Goal: Task Accomplishment & Management: Use online tool/utility

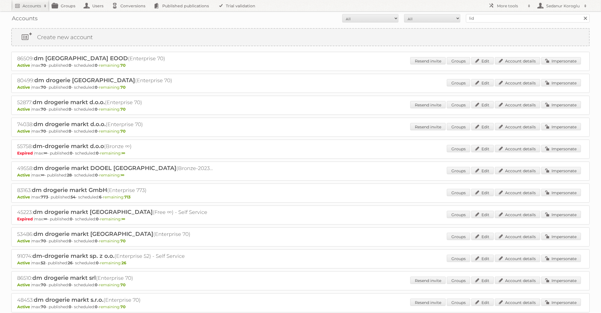
type input "lidl BE"
click at [581, 14] on input "Search" at bounding box center [585, 18] width 8 height 8
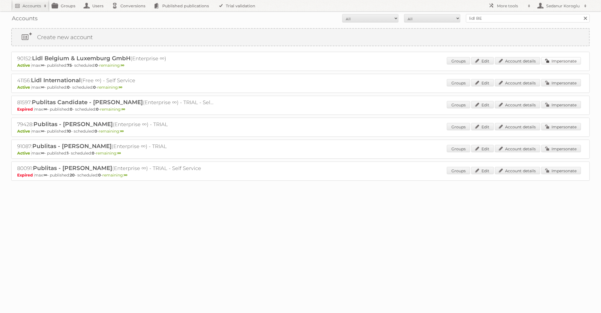
click at [555, 61] on link "Impersonate" at bounding box center [561, 60] width 40 height 7
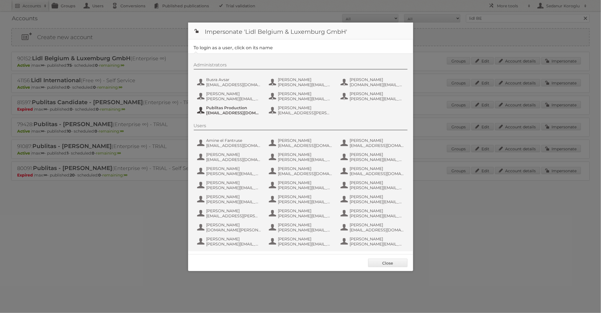
click at [228, 105] on span "Publitas Production" at bounding box center [233, 107] width 55 height 5
